Goal: Task Accomplishment & Management: Manage account settings

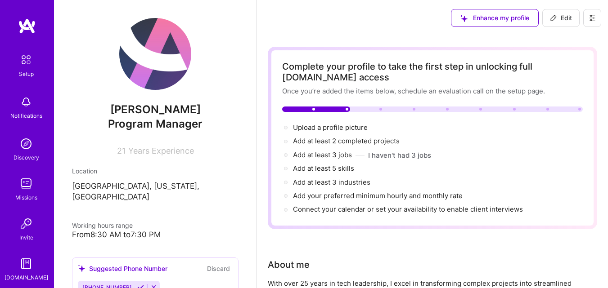
click at [22, 232] on img at bounding box center [26, 224] width 18 height 18
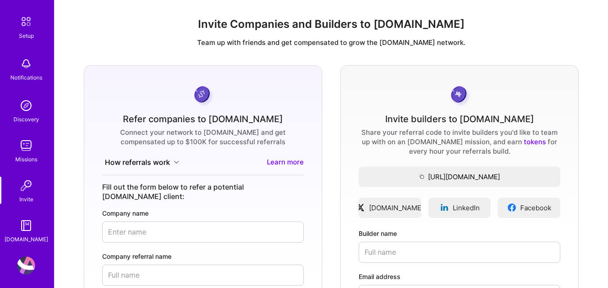
scroll to position [43, 0]
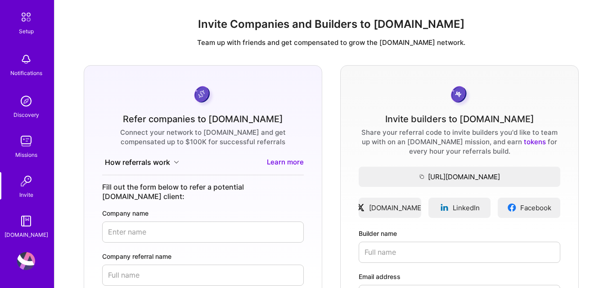
click at [22, 230] on img at bounding box center [26, 221] width 18 height 18
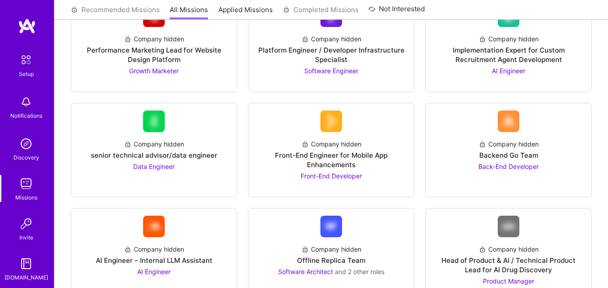
scroll to position [104, 0]
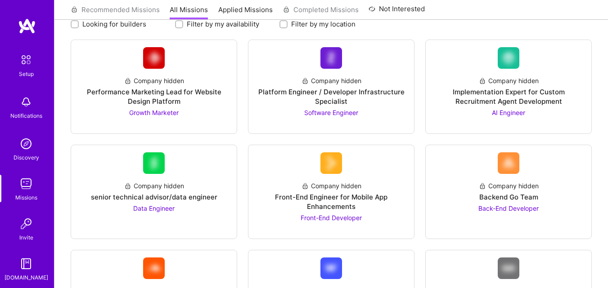
click at [22, 25] on img at bounding box center [27, 26] width 18 height 16
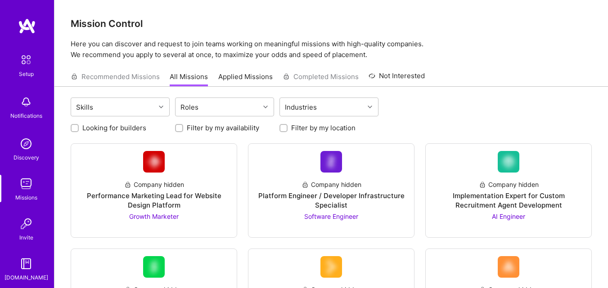
click at [222, 127] on label "Filter by my availability" at bounding box center [223, 127] width 72 height 9
click at [183, 127] on input "Filter by my availability" at bounding box center [180, 129] width 6 height 6
click at [223, 127] on label "Filter by my availability" at bounding box center [223, 127] width 72 height 9
click at [184, 127] on input "Filter by my availability" at bounding box center [180, 129] width 8 height 8
checkbox input "false"
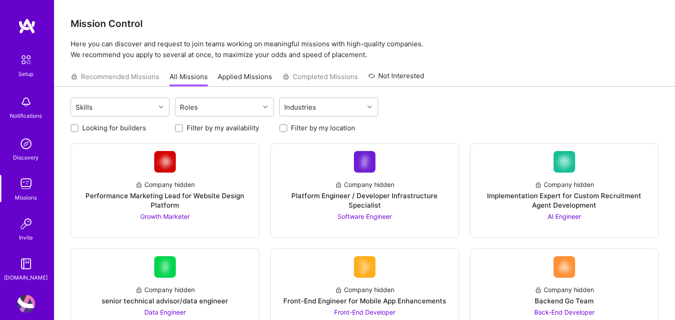
scroll to position [10, 0]
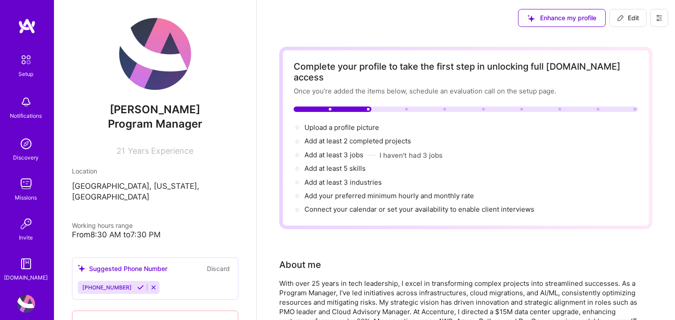
click at [18, 100] on img at bounding box center [26, 102] width 18 height 18
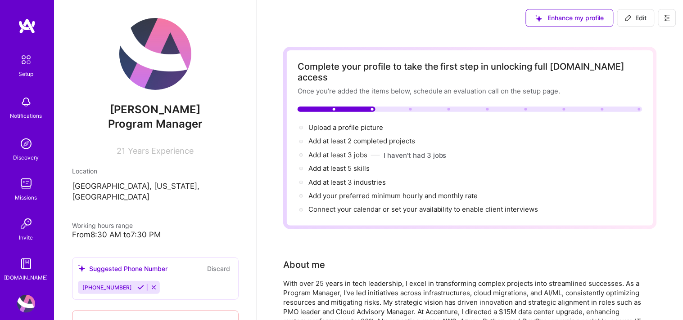
click at [26, 155] on div "Discovery" at bounding box center [26, 157] width 26 height 9
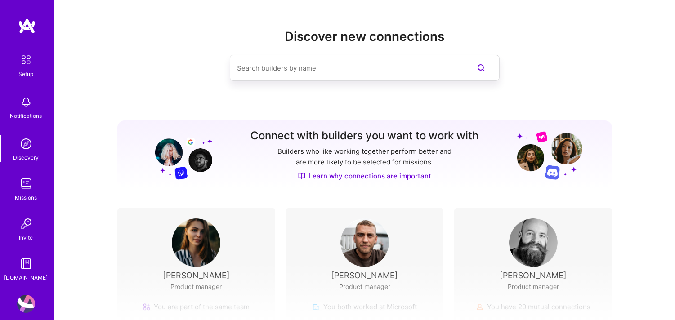
click at [20, 195] on div "Missions" at bounding box center [26, 197] width 22 height 9
